Goal: Information Seeking & Learning: Understand process/instructions

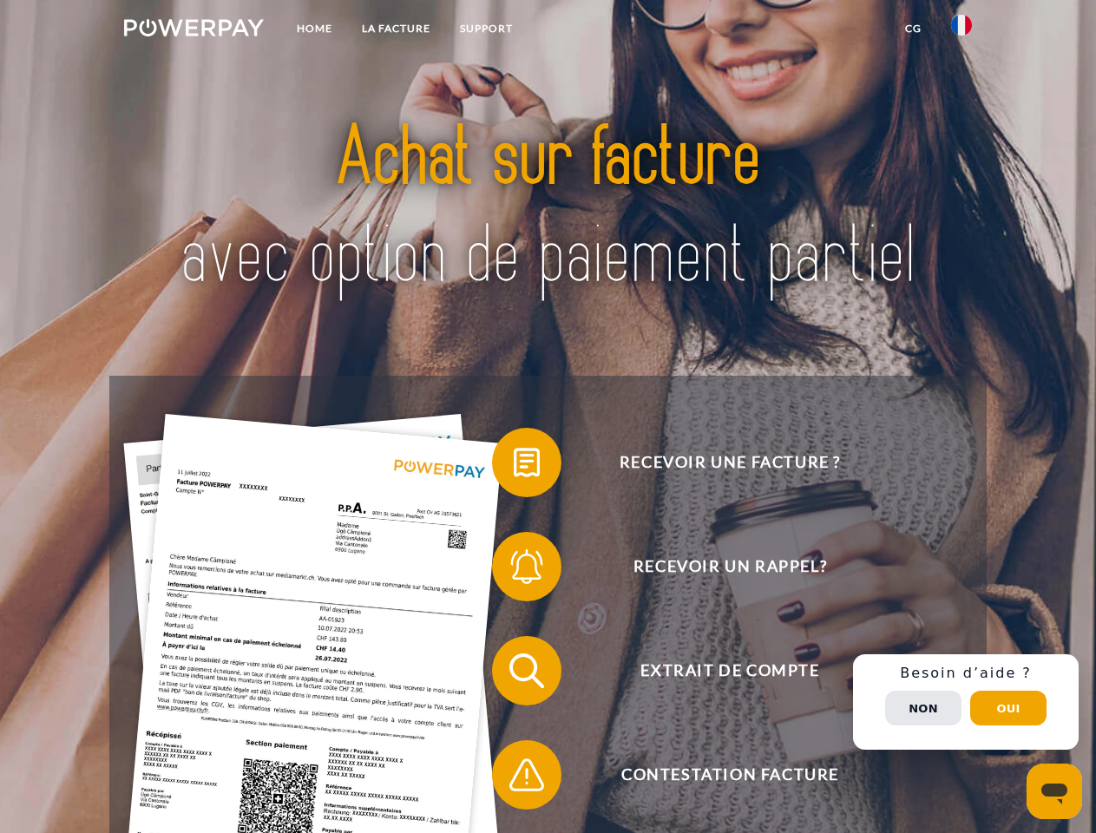
click at [193, 30] on img at bounding box center [194, 27] width 140 height 17
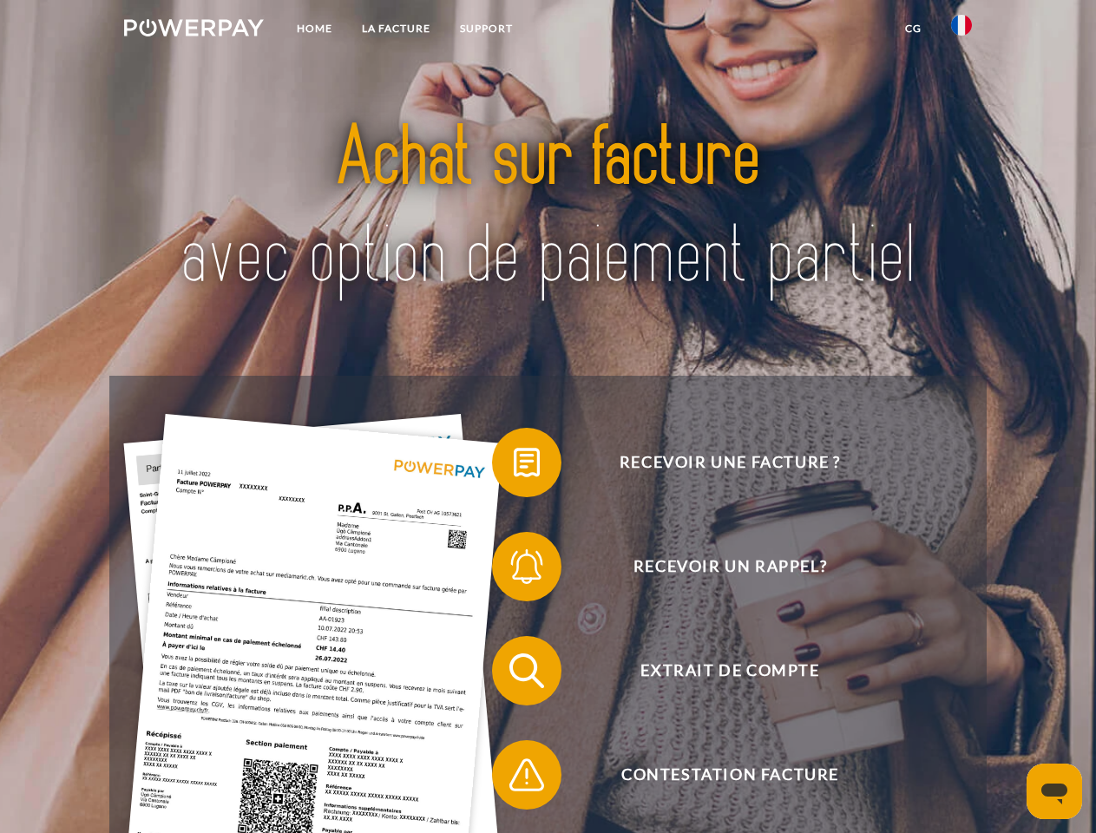
click at [961, 30] on img at bounding box center [961, 25] width 21 height 21
click at [913, 29] on link "CG" at bounding box center [913, 28] width 46 height 31
click at [514, 466] on span at bounding box center [500, 462] width 87 height 87
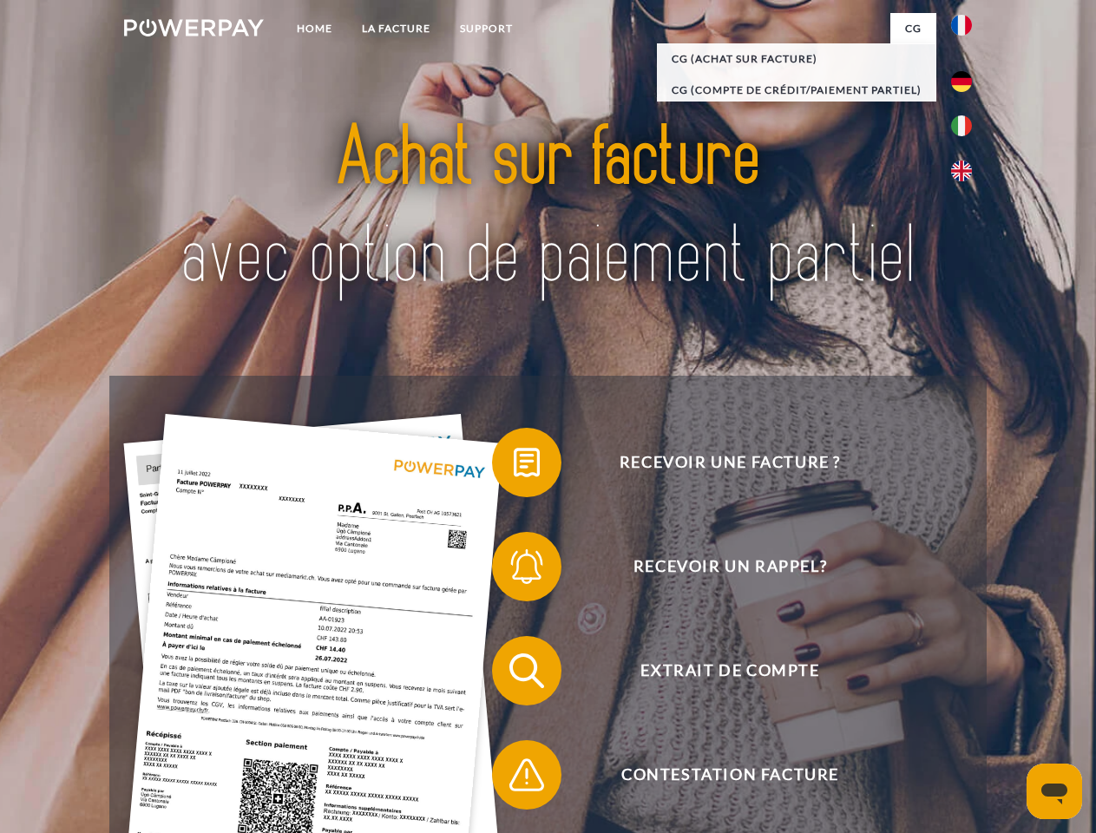
click at [514, 570] on div "Recevoir une facture ? Recevoir un rappel? Extrait de compte retour" at bounding box center [547, 723] width 876 height 694
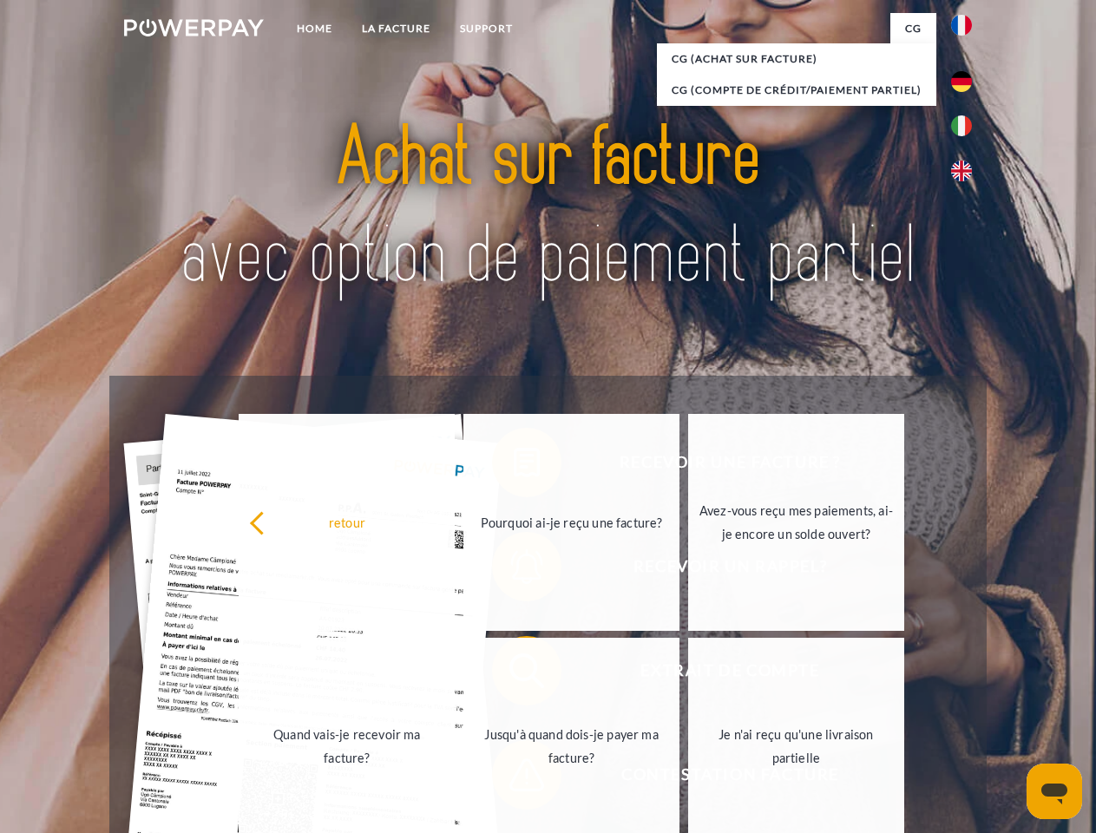
click at [514, 674] on link "Jusqu'à quand dois-je payer ma facture?" at bounding box center [571, 746] width 216 height 217
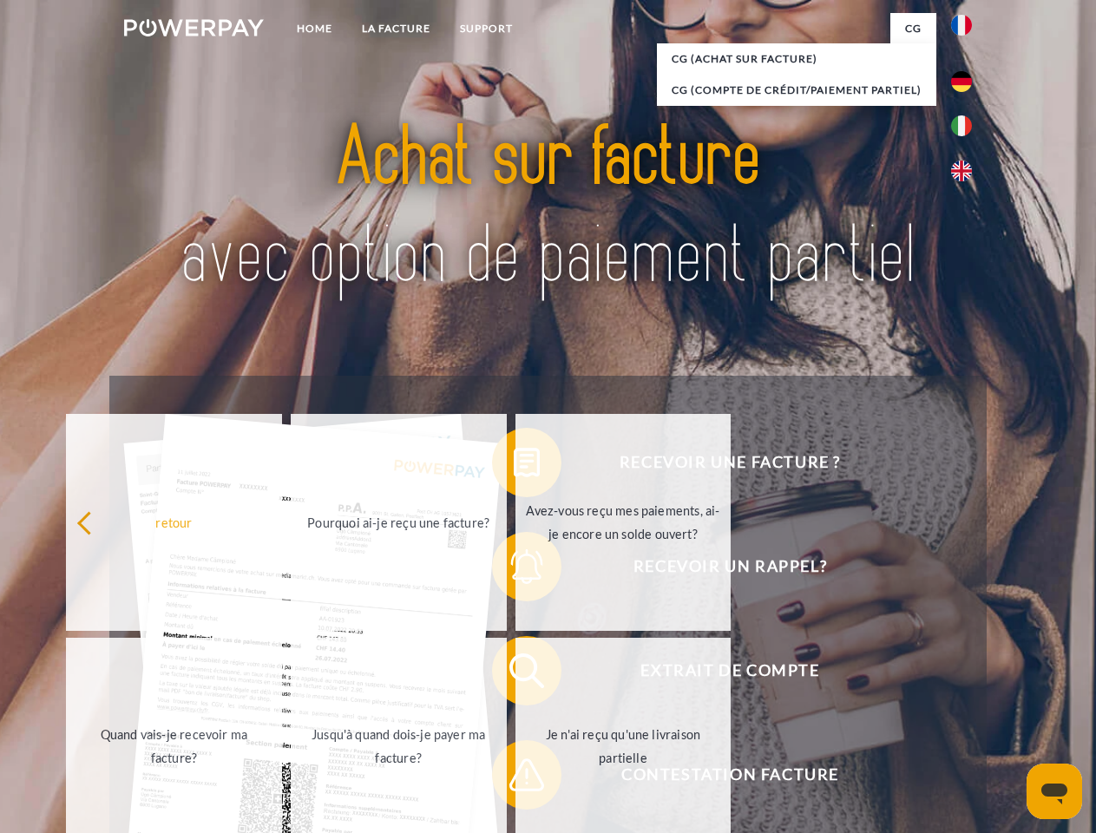
click at [514, 778] on span at bounding box center [500, 774] width 87 height 87
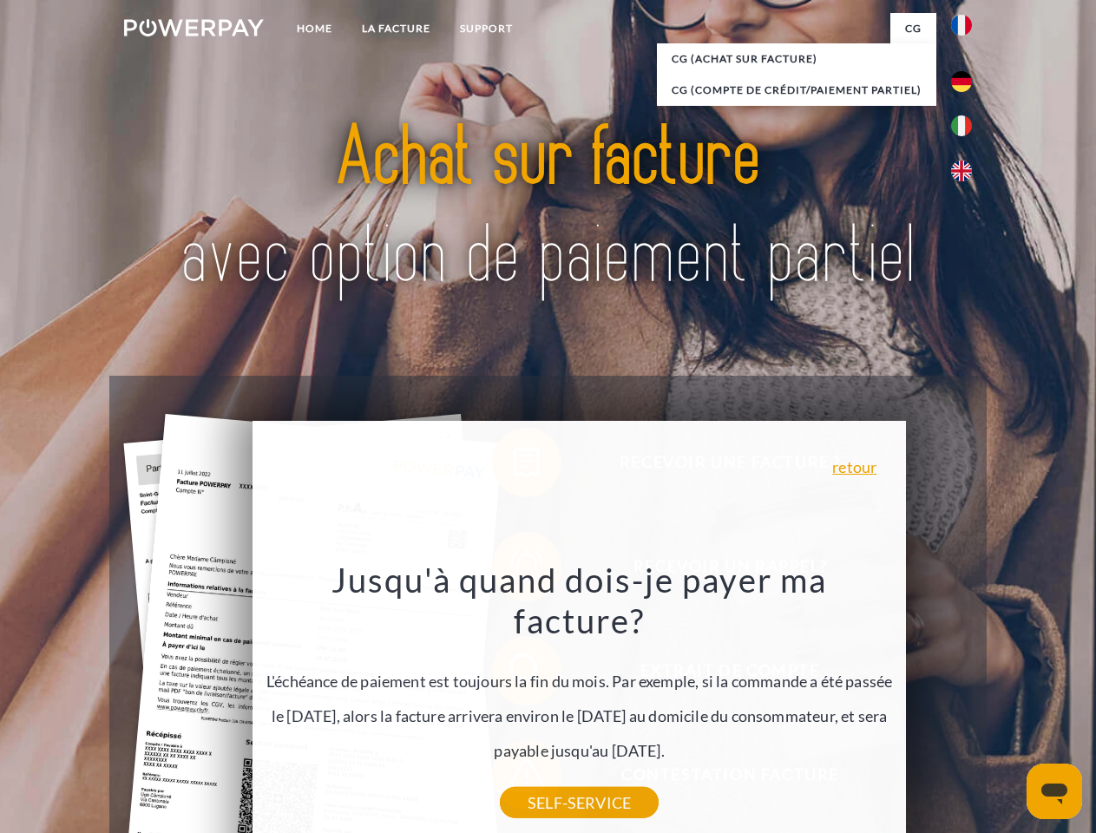
click at [965, 702] on div "Recevoir une facture ? Recevoir un rappel? Extrait de compte retour" at bounding box center [547, 723] width 876 height 694
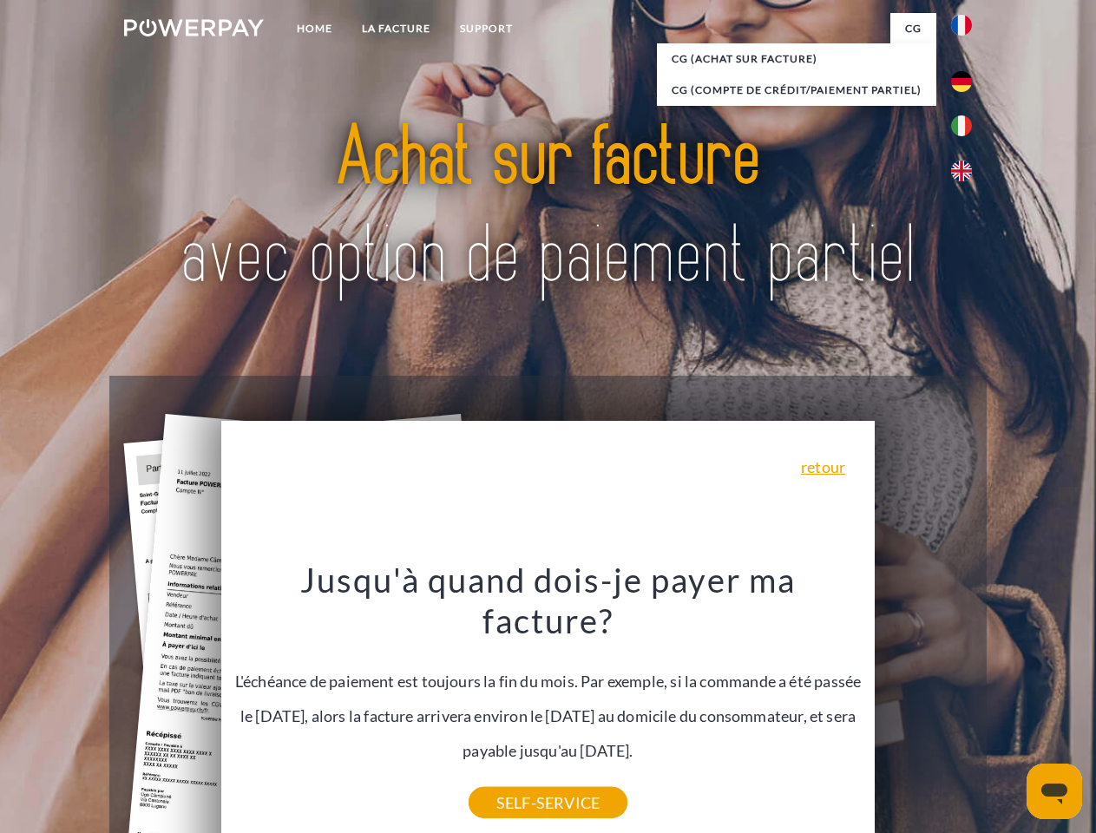
click at [923, 705] on span "Extrait de compte" at bounding box center [729, 670] width 425 height 69
click at [1008, 708] on header "Home LA FACTURE Support" at bounding box center [548, 599] width 1096 height 1198
